Goal: Check status: Check status

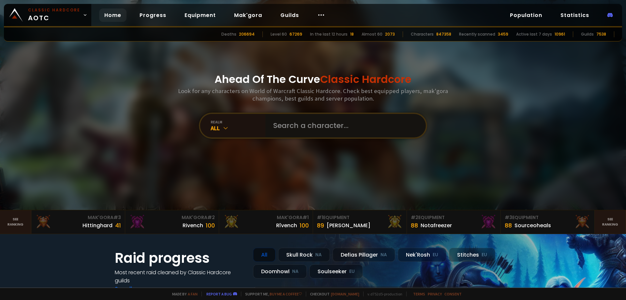
click at [312, 118] on input "text" at bounding box center [343, 125] width 149 height 23
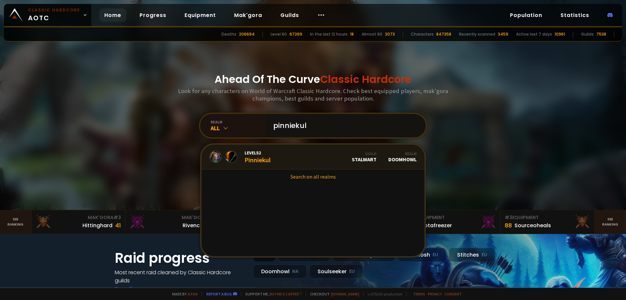
type input "pinniekul"
click at [290, 156] on link "Level 52 Pinniekul Guild Stalwart Realm Doomhowl" at bounding box center [313, 157] width 223 height 25
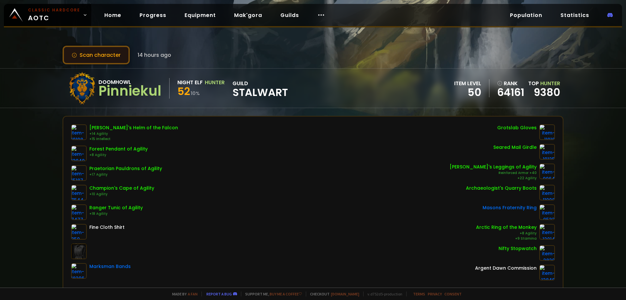
click at [85, 58] on button "Scan character" at bounding box center [96, 55] width 67 height 19
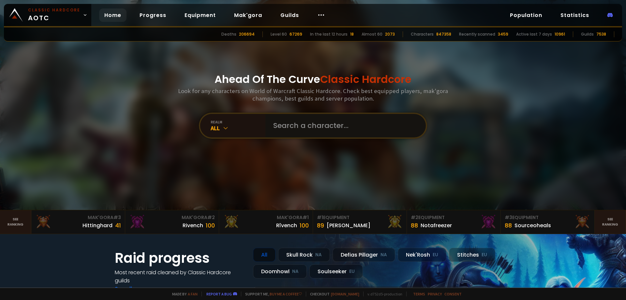
click at [294, 125] on input "text" at bounding box center [343, 125] width 149 height 23
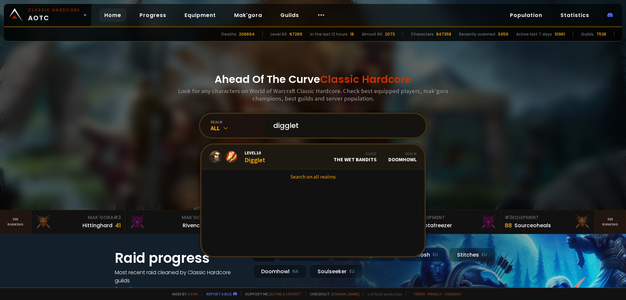
type input "digglet"
click at [281, 157] on link "Level 10 Digglet Guild The Wet Bandits Realm Doomhowl" at bounding box center [313, 157] width 223 height 25
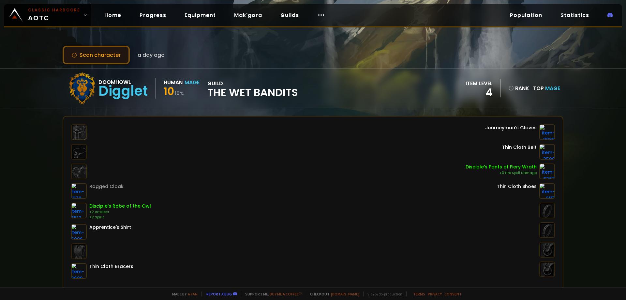
click at [97, 53] on button "Scan character" at bounding box center [96, 55] width 67 height 19
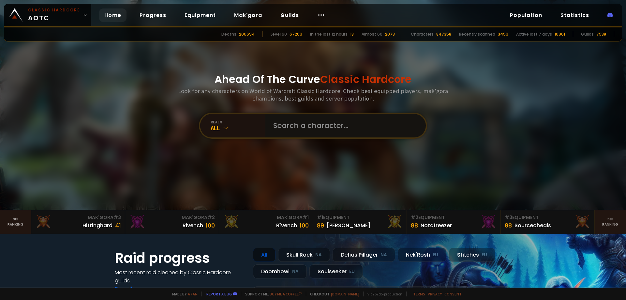
click at [310, 119] on input "text" at bounding box center [343, 125] width 149 height 23
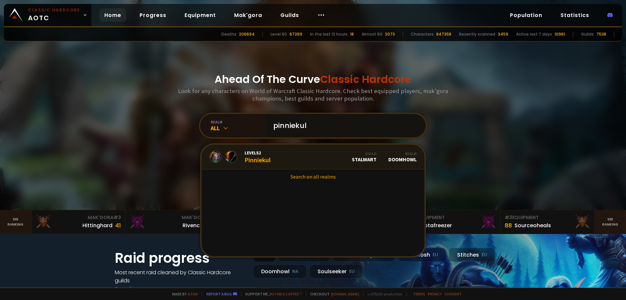
type input "pinniekul"
click at [276, 152] on link "Level 52 Pinniekul Guild Stalwart Realm Doomhowl" at bounding box center [313, 157] width 223 height 25
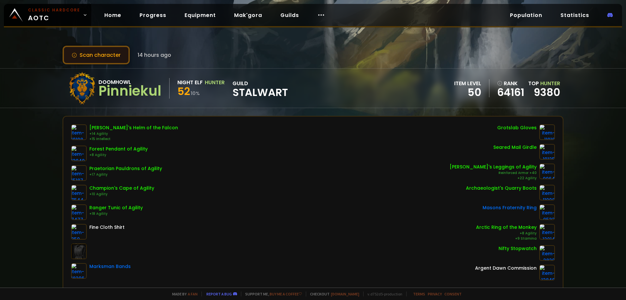
click at [105, 57] on button "Scan character" at bounding box center [96, 55] width 67 height 19
